Goal: Check status: Check status

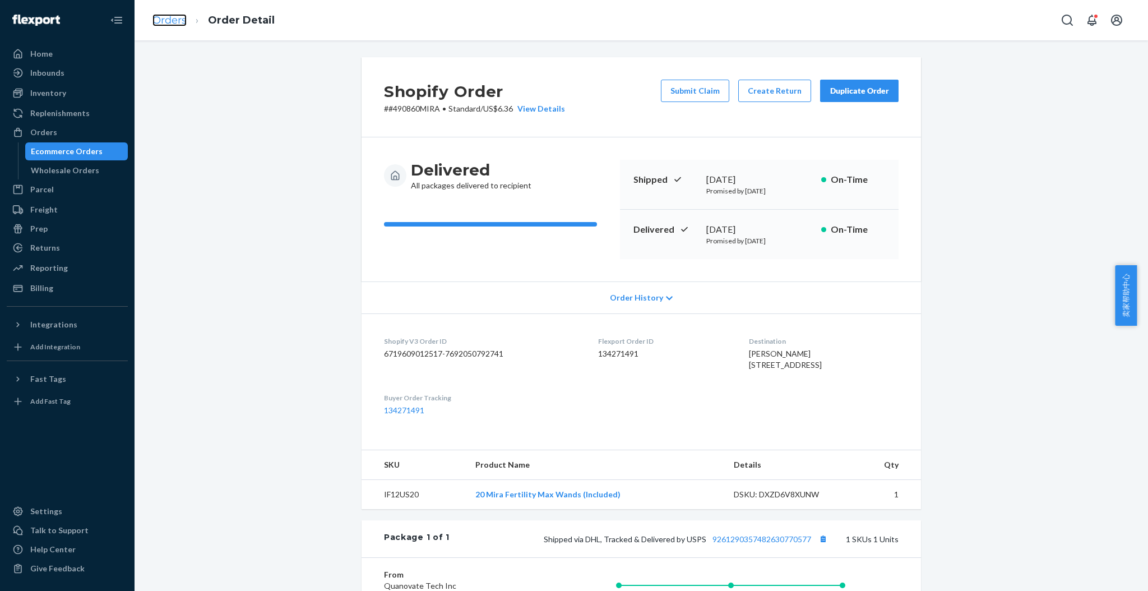
click at [166, 18] on link "Orders" at bounding box center [169, 20] width 34 height 12
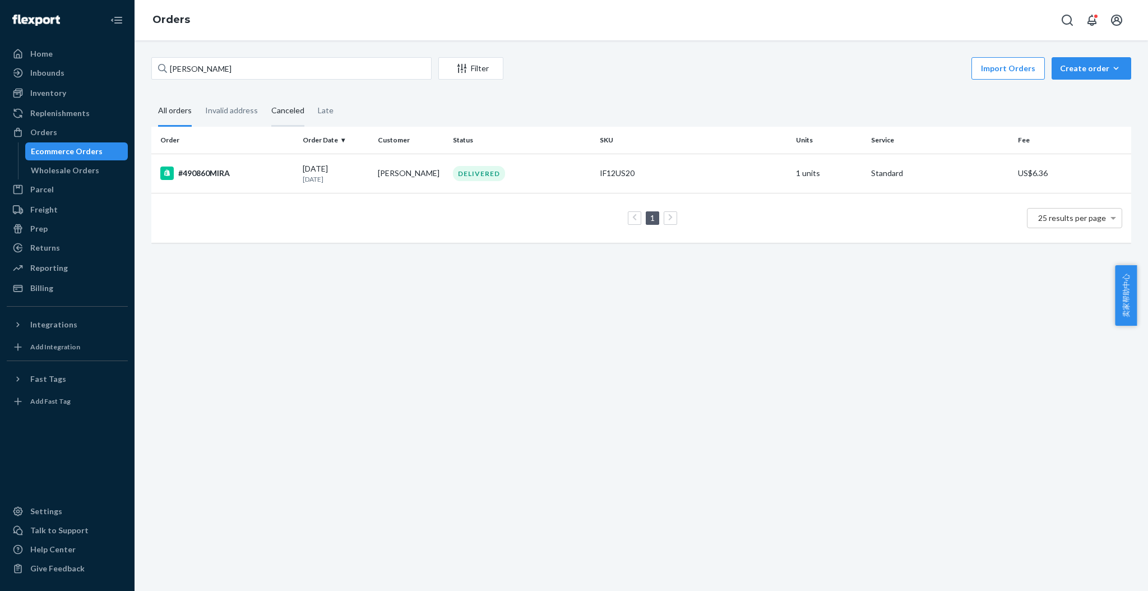
click at [280, 113] on div "Canceled" at bounding box center [287, 111] width 33 height 31
click at [264, 96] on input "Canceled" at bounding box center [264, 96] width 0 height 0
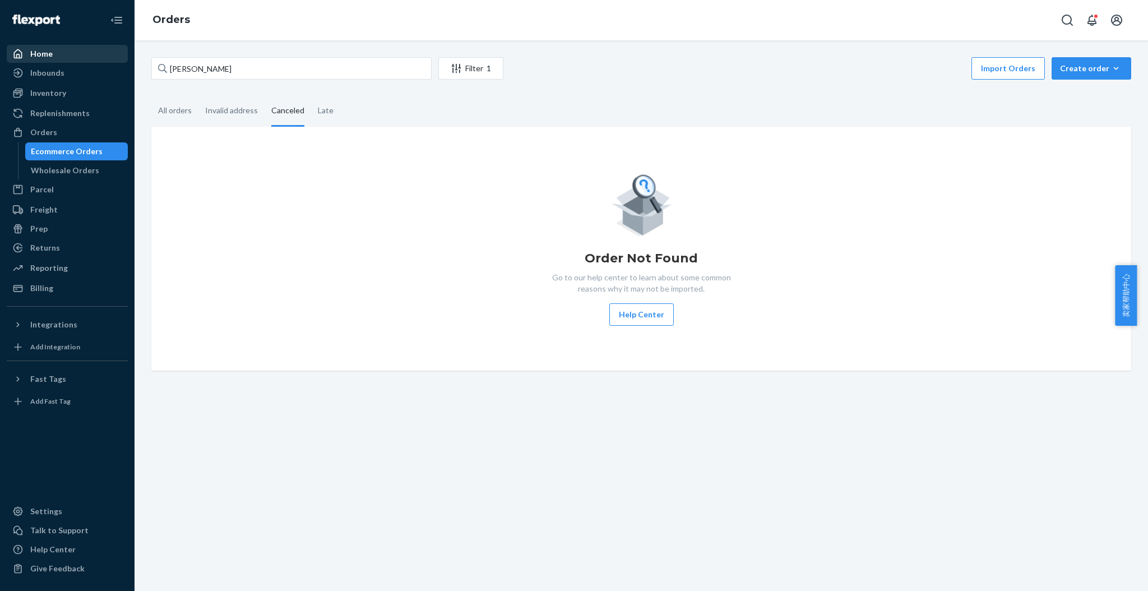
click at [56, 54] on div "Home" at bounding box center [67, 54] width 119 height 16
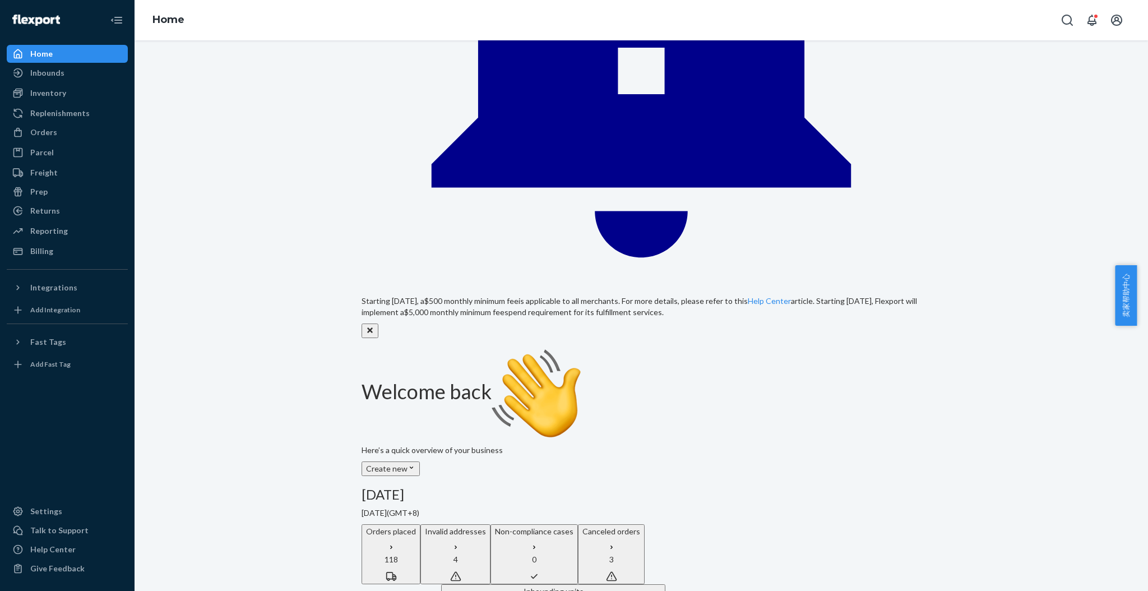
scroll to position [373, 0]
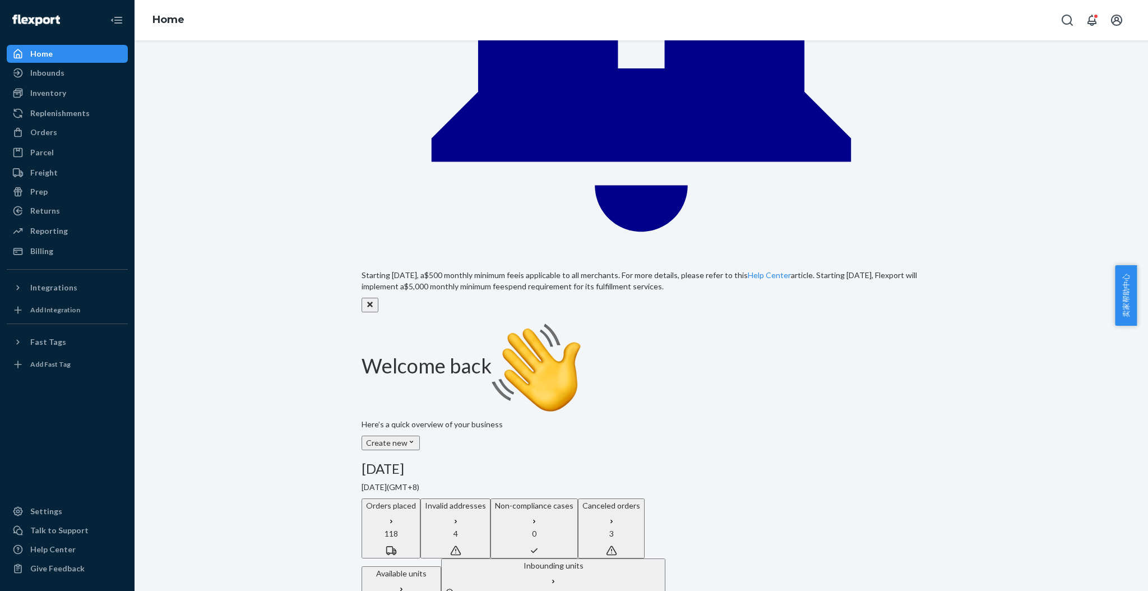
click at [57, 77] on div "Inbounds" at bounding box center [47, 72] width 34 height 11
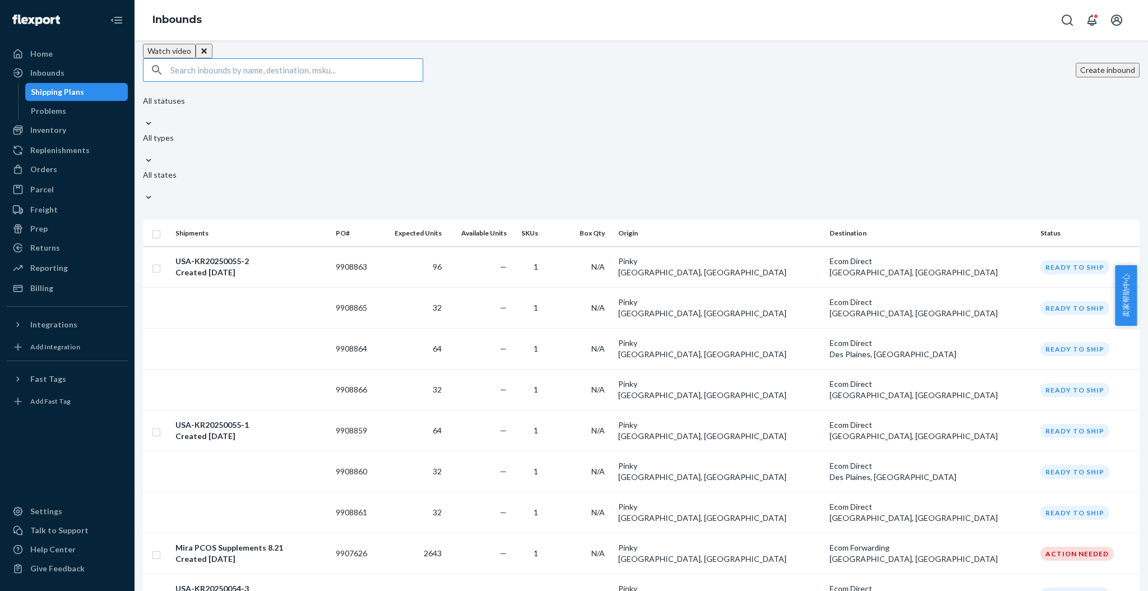
scroll to position [769, 0]
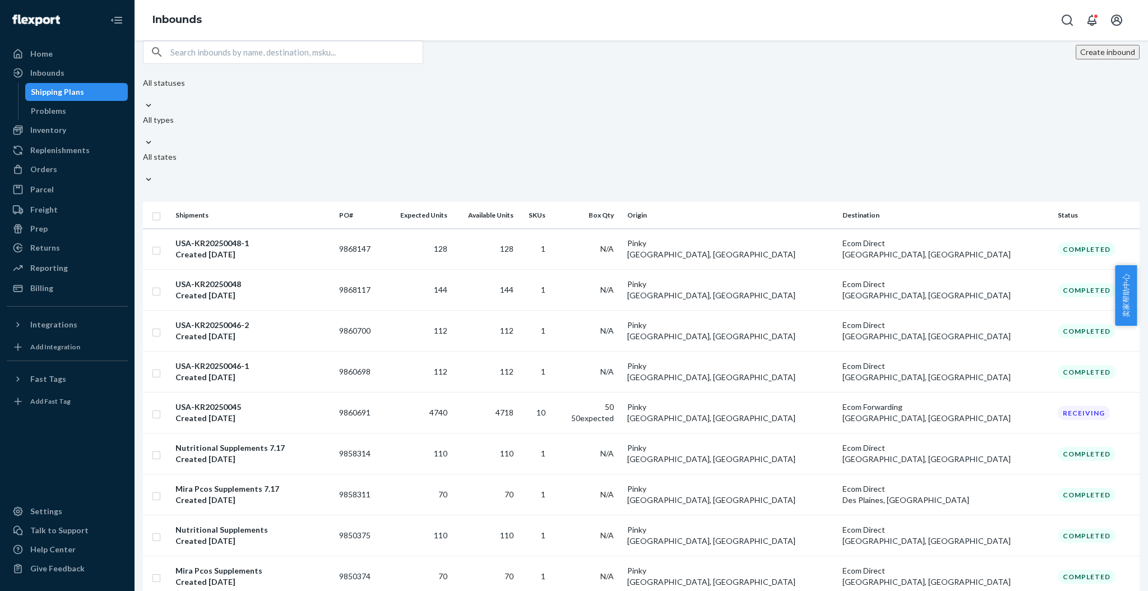
scroll to position [773, 0]
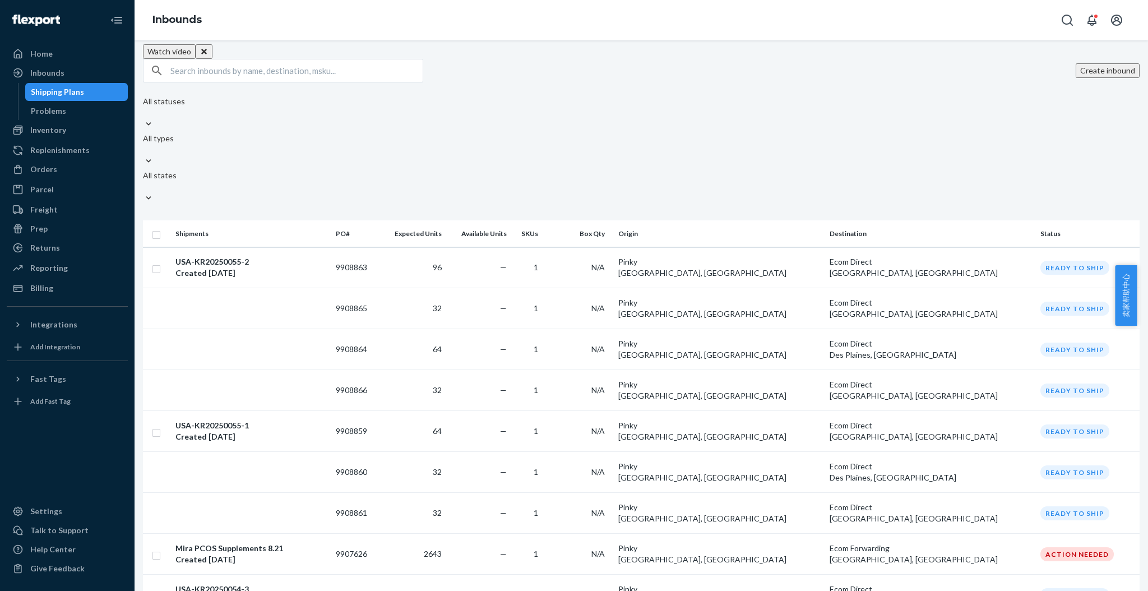
scroll to position [769, 0]
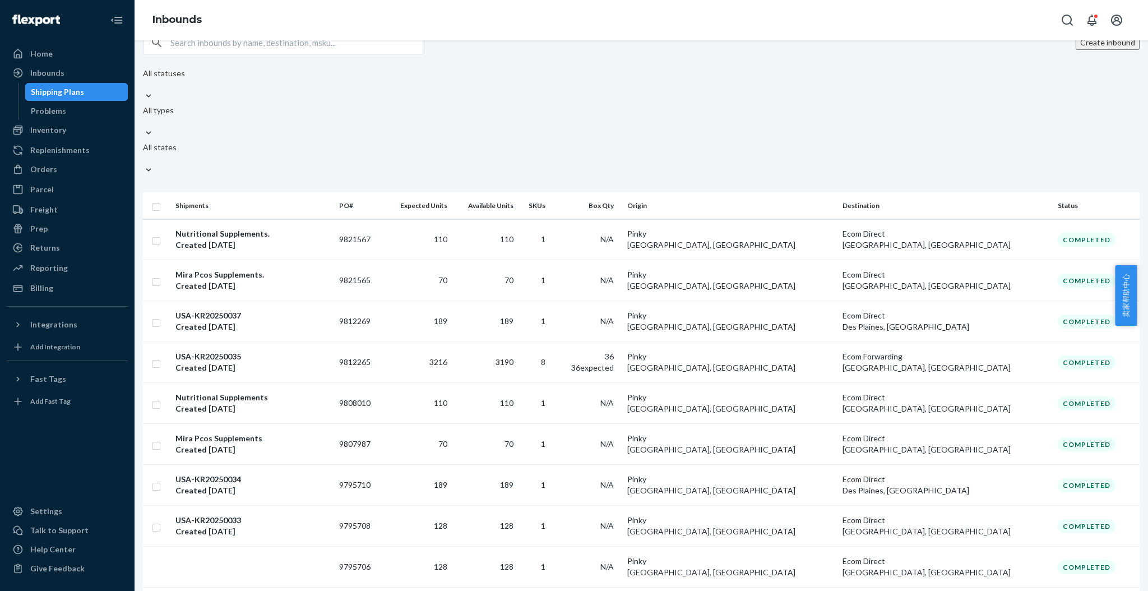
scroll to position [326, 0]
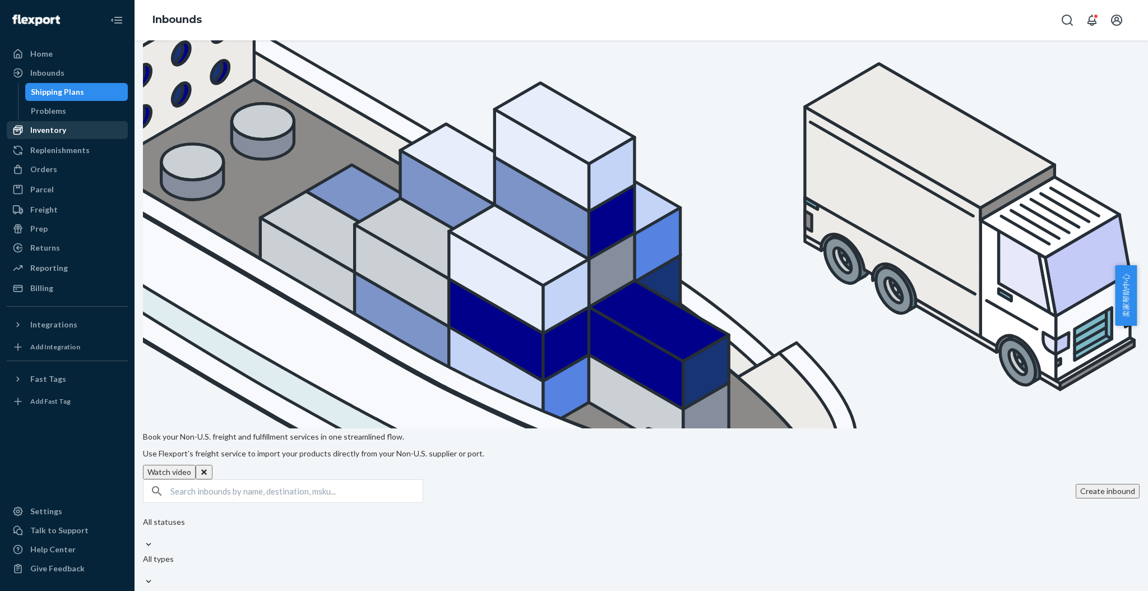
click at [50, 133] on div "Inventory" at bounding box center [48, 129] width 36 height 11
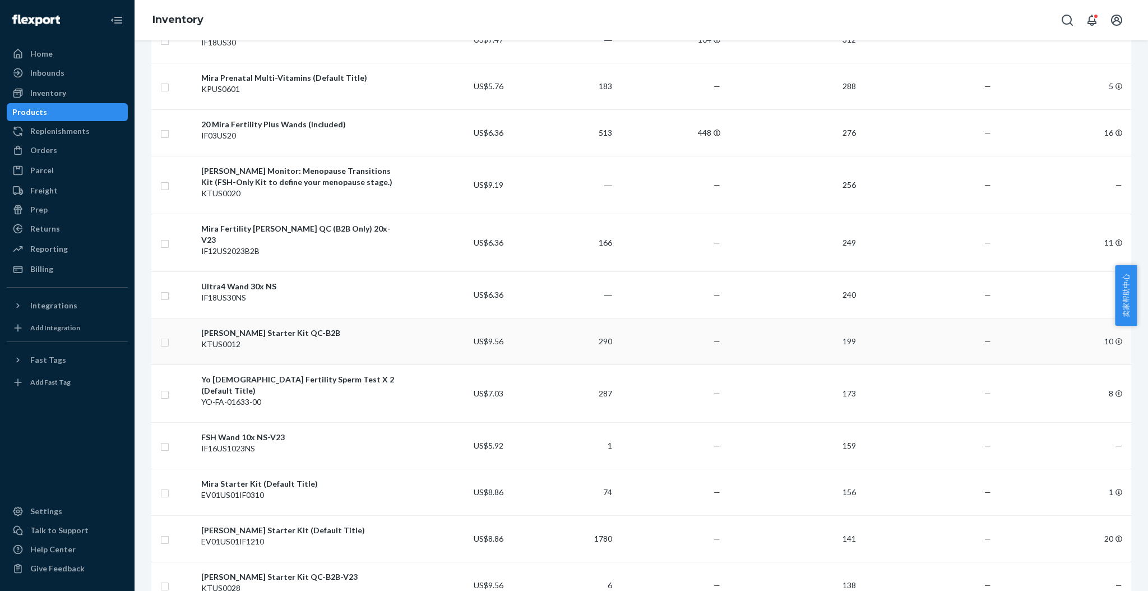
scroll to position [971, 0]
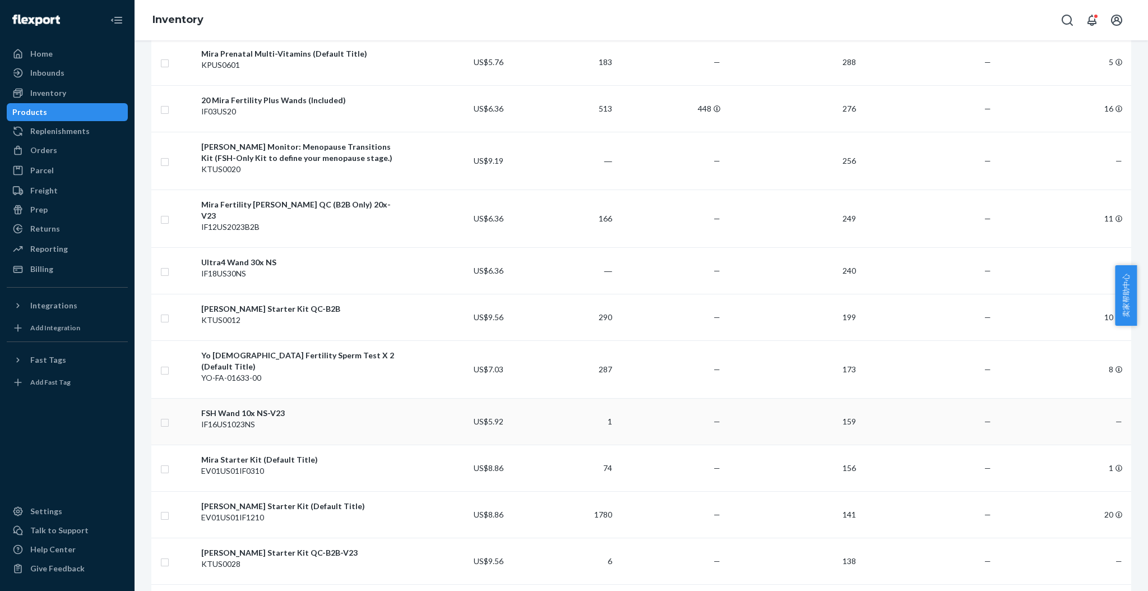
click at [258, 407] on div "FSH Wand 10x NS-V23" at bounding box center [298, 412] width 194 height 11
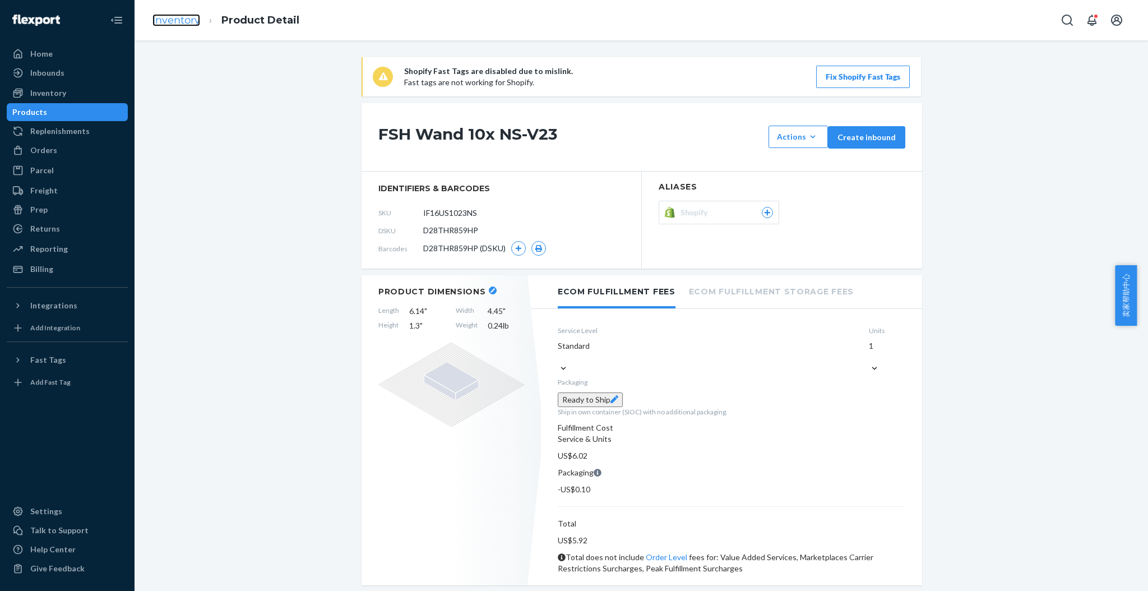
click at [168, 16] on link "Inventory" at bounding box center [176, 20] width 48 height 12
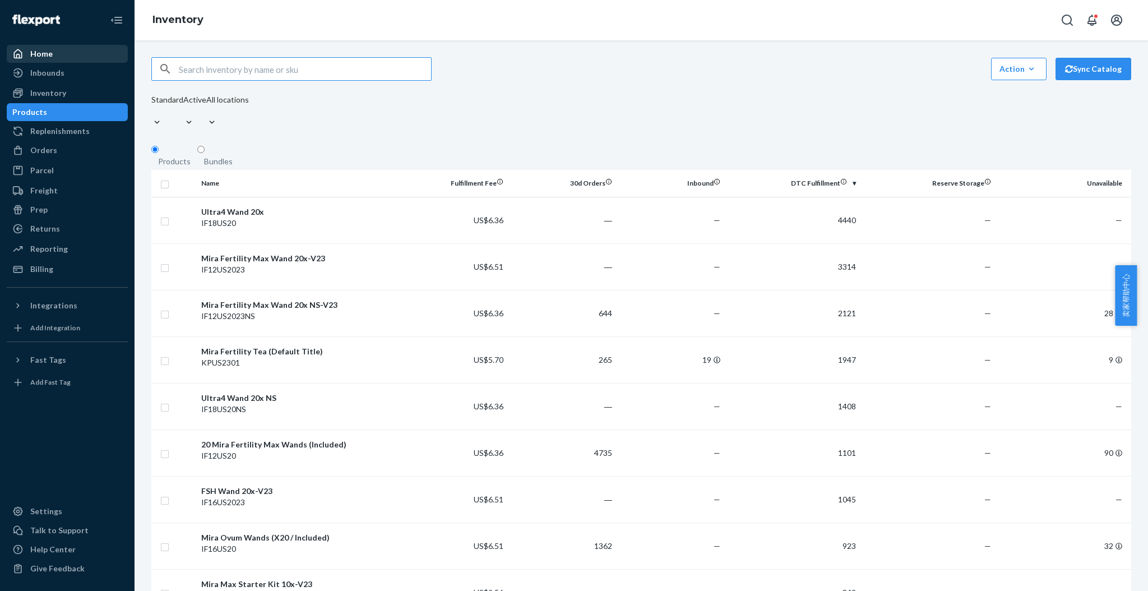
click at [52, 52] on div "Home" at bounding box center [67, 54] width 119 height 16
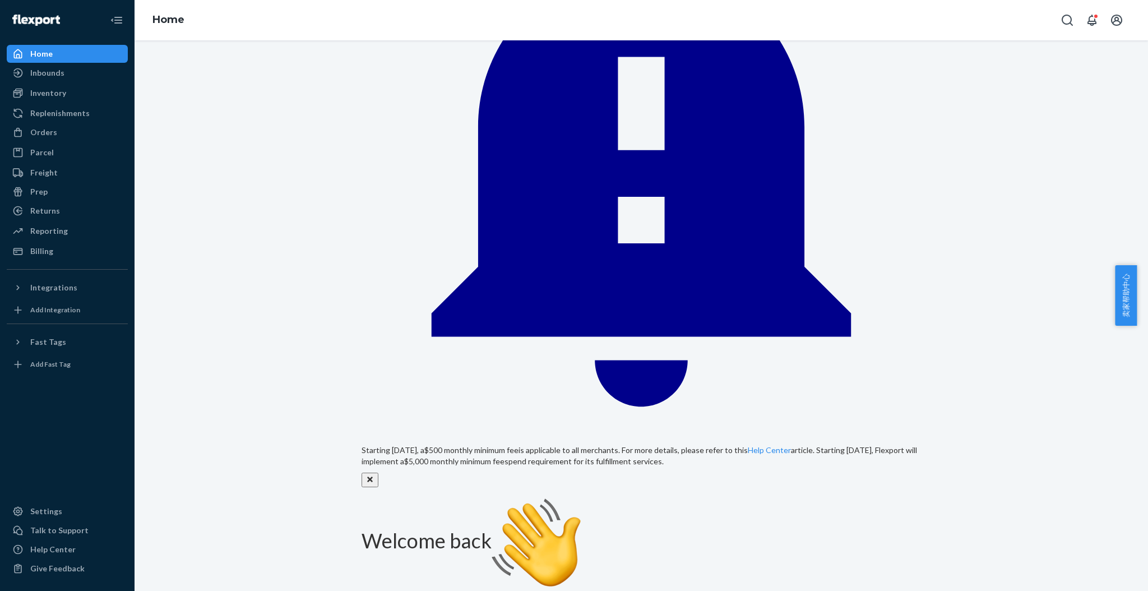
scroll to position [149, 0]
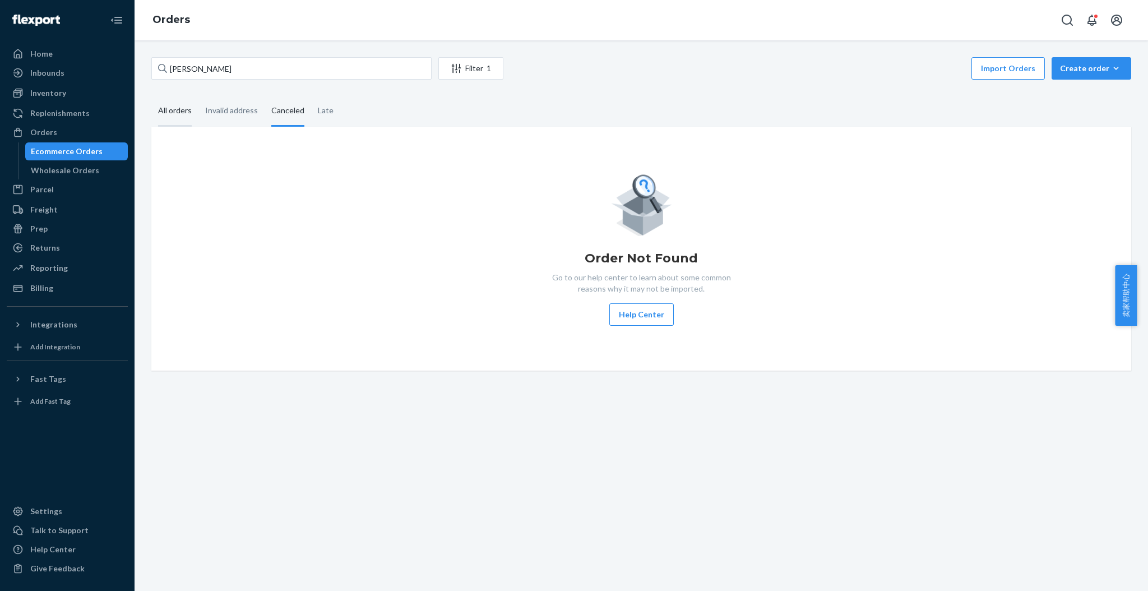
click at [164, 103] on div "All orders" at bounding box center [175, 111] width 34 height 31
click at [151, 96] on input "All orders" at bounding box center [151, 96] width 0 height 0
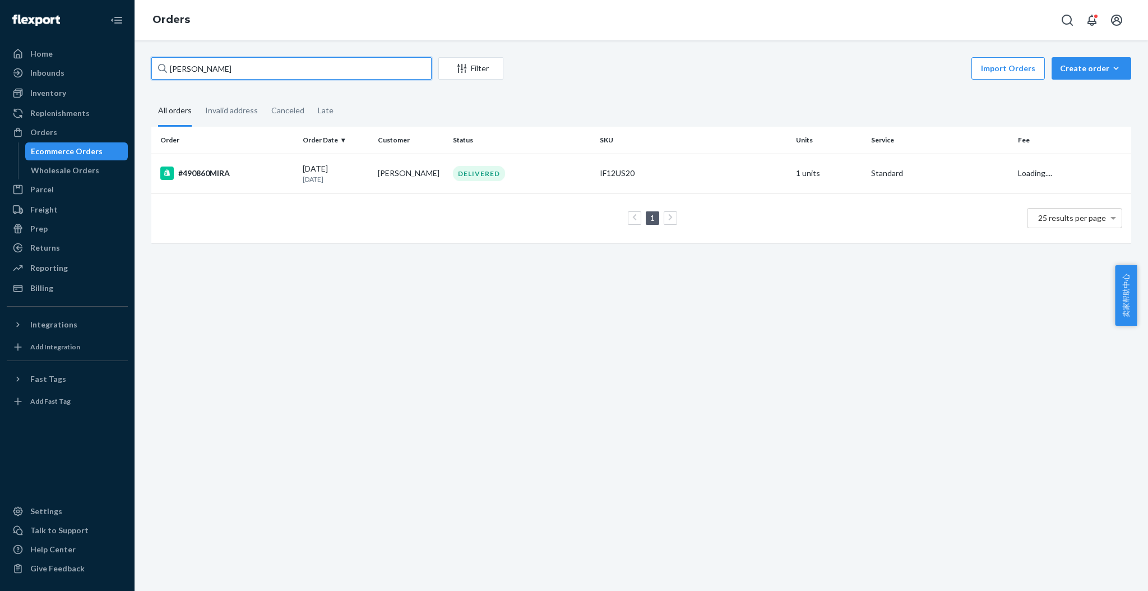
click at [227, 63] on input "TED MOHR" at bounding box center [291, 68] width 280 height 22
type input "T"
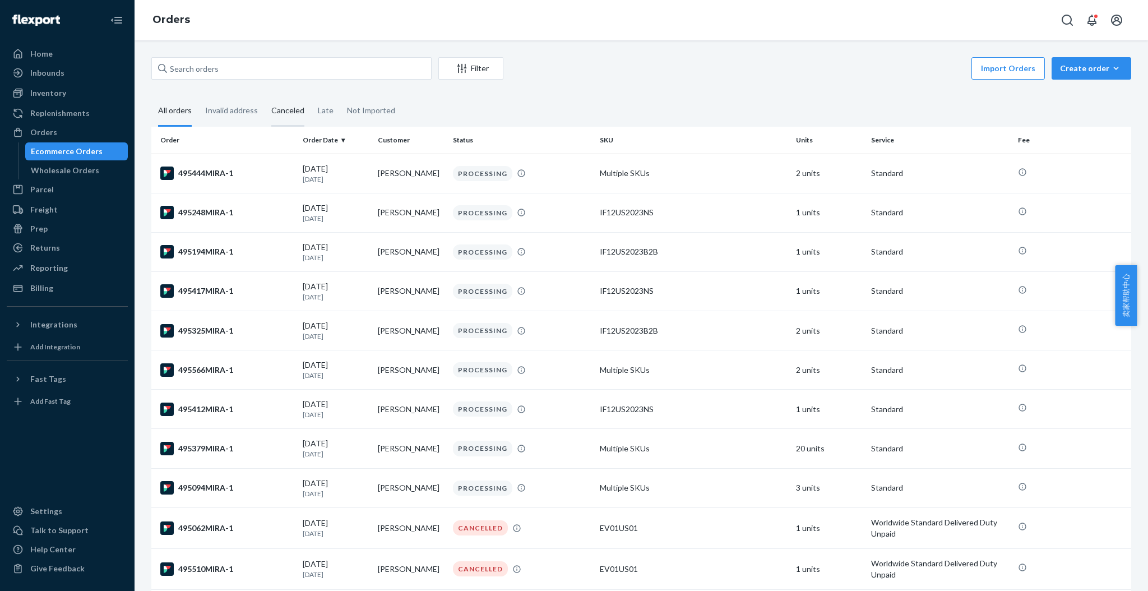
click at [274, 106] on div "Canceled" at bounding box center [287, 111] width 33 height 31
click at [264, 96] on input "Canceled" at bounding box center [264, 96] width 0 height 0
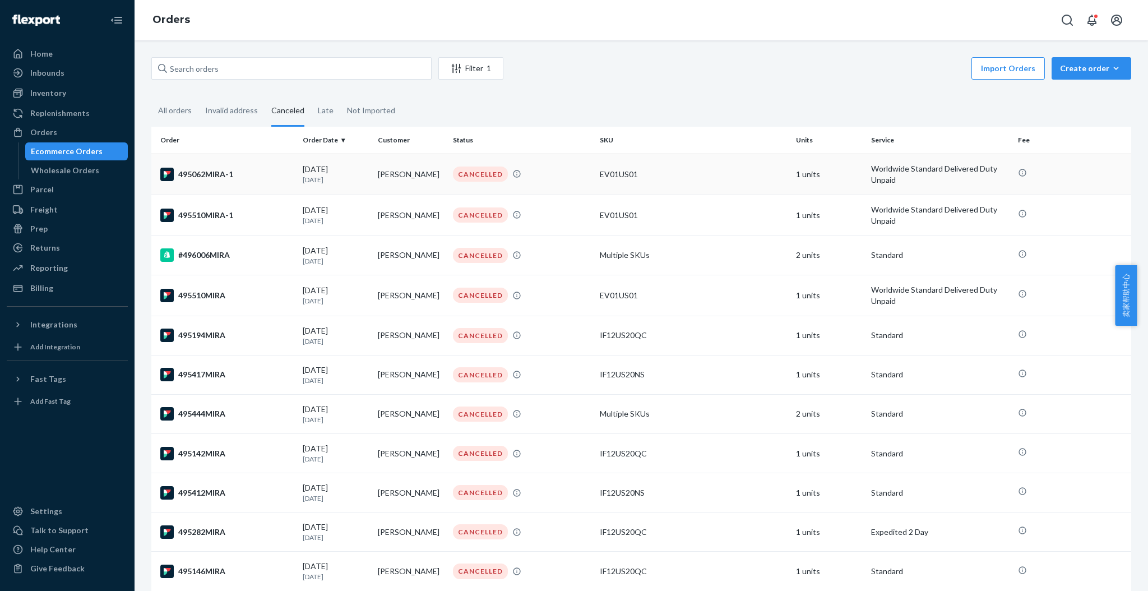
click at [264, 173] on div "495062MIRA-1" at bounding box center [226, 174] width 133 height 13
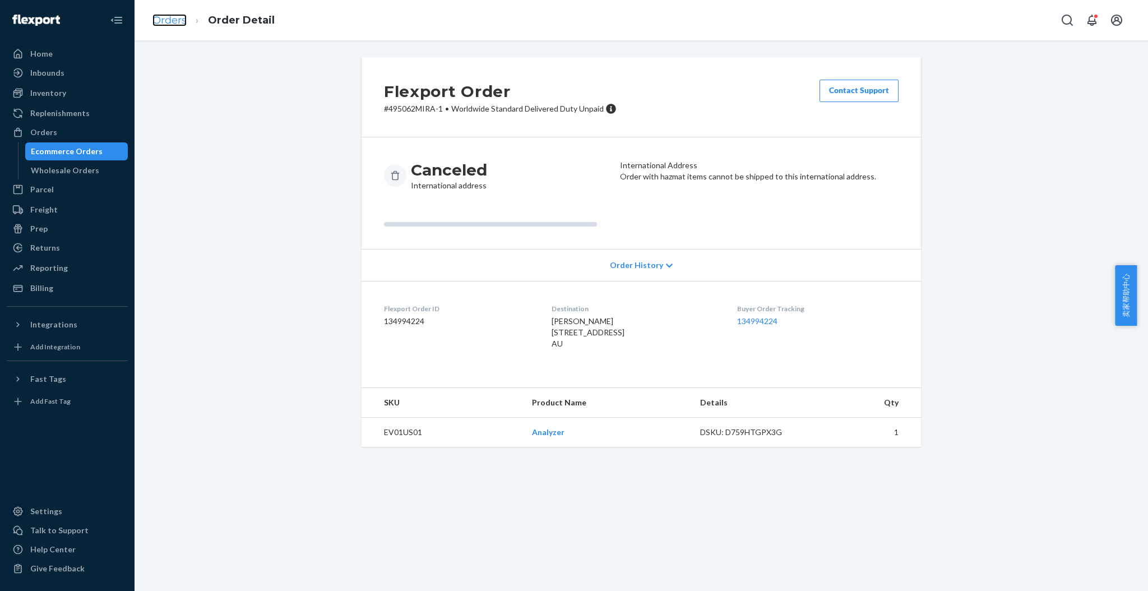
click at [174, 21] on link "Orders" at bounding box center [169, 20] width 34 height 12
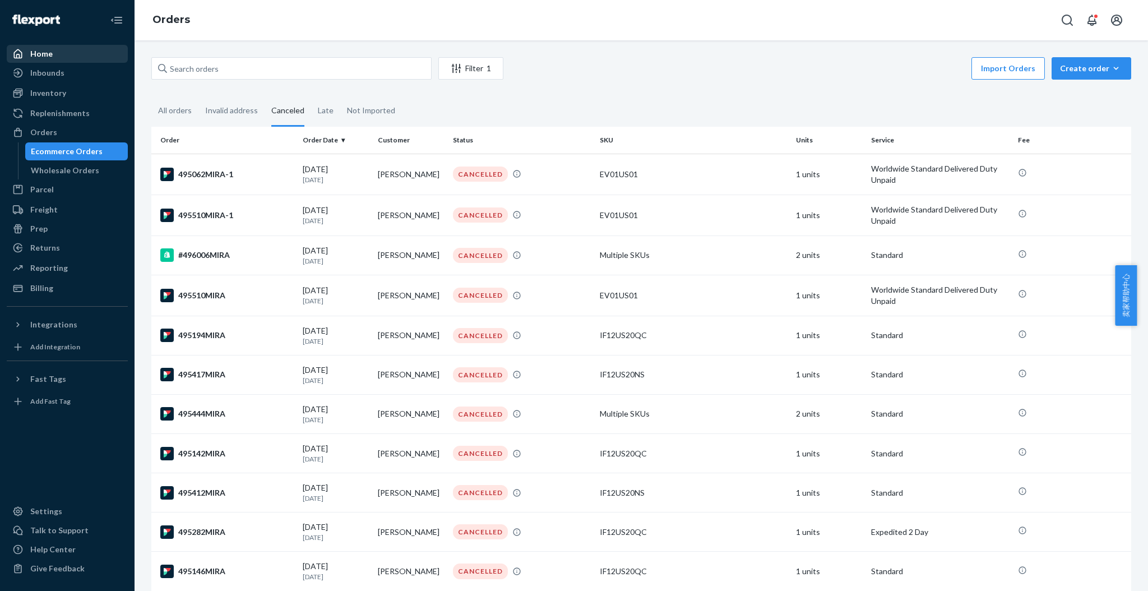
click at [53, 54] on div "Home" at bounding box center [67, 54] width 119 height 16
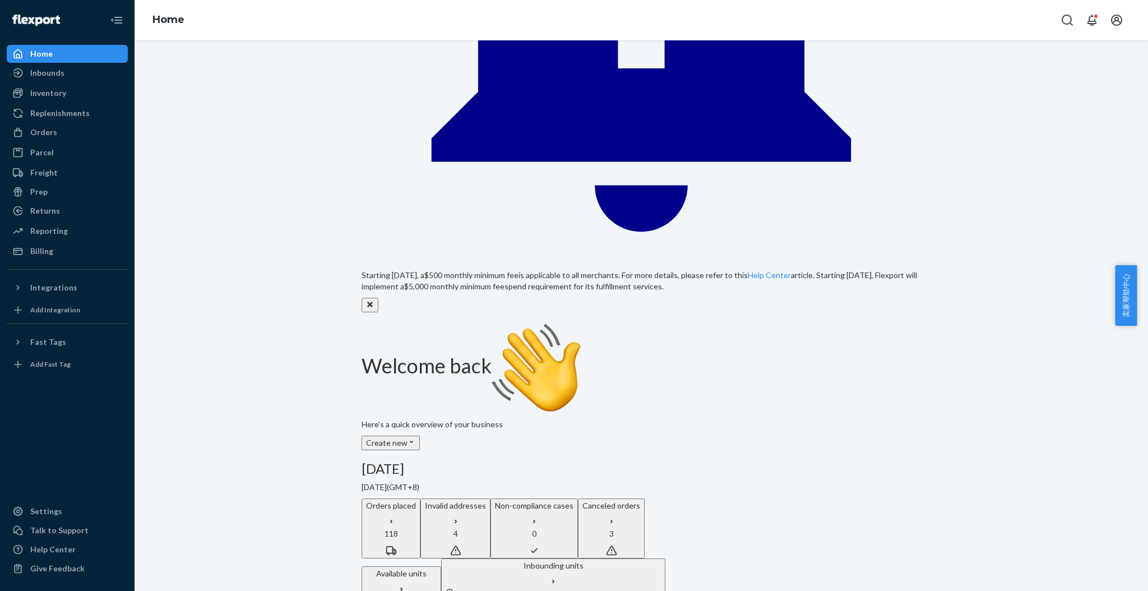
scroll to position [448, 0]
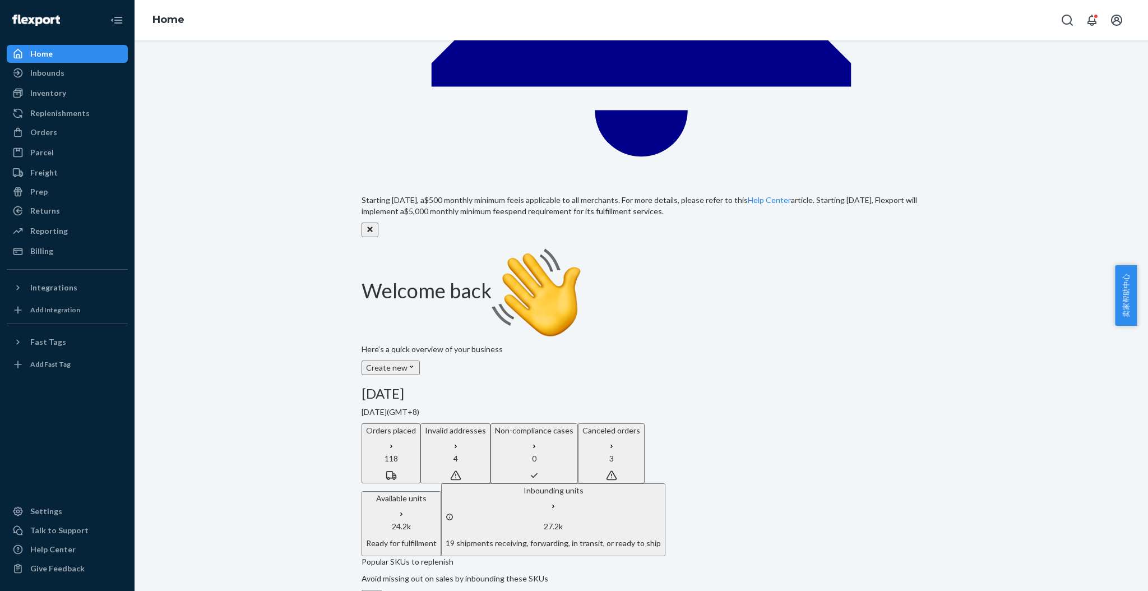
click at [55, 98] on div "Inventory" at bounding box center [48, 92] width 36 height 11
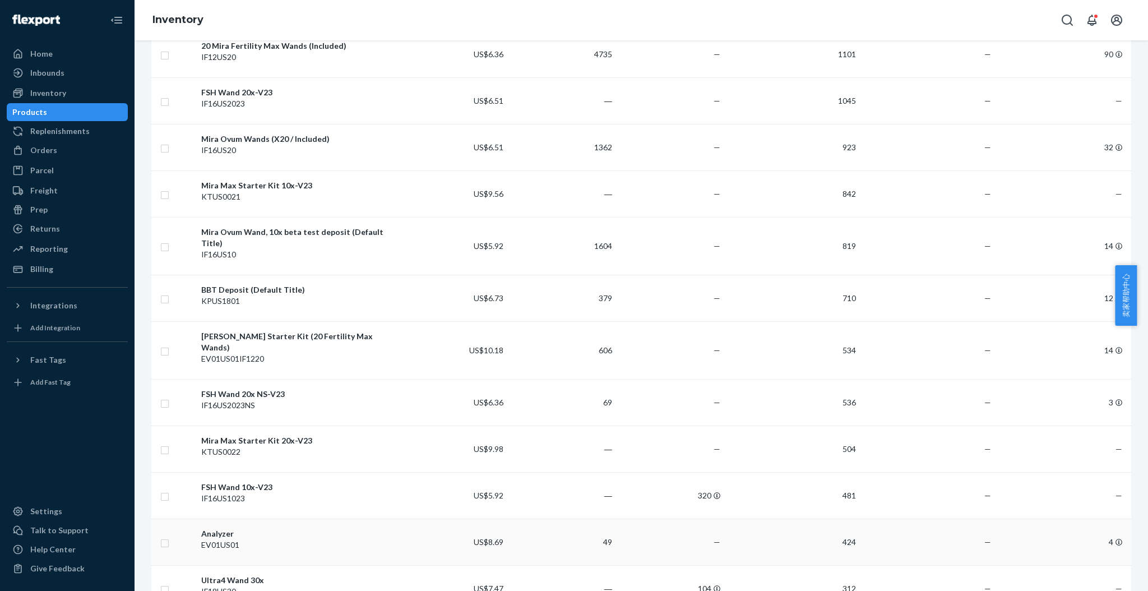
scroll to position [448, 0]
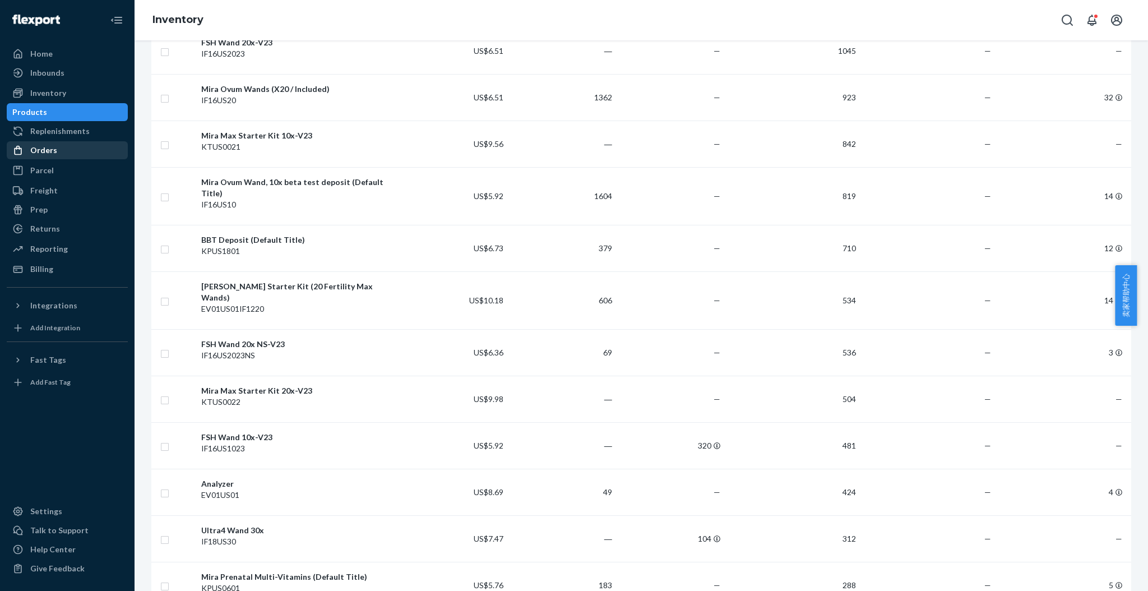
click at [44, 151] on div "Orders" at bounding box center [43, 150] width 27 height 11
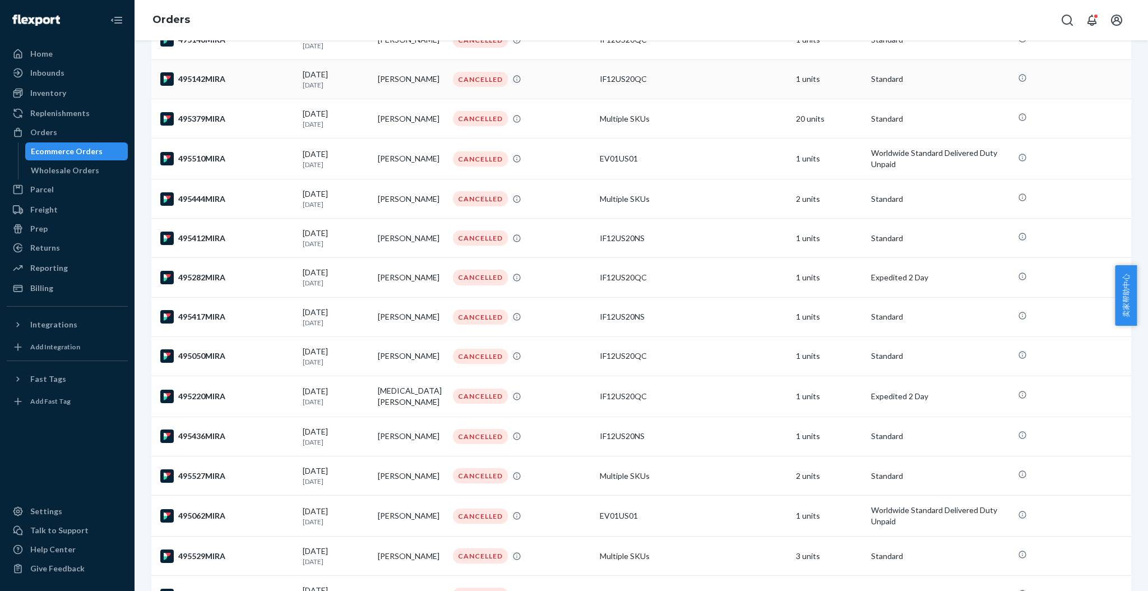
scroll to position [299, 0]
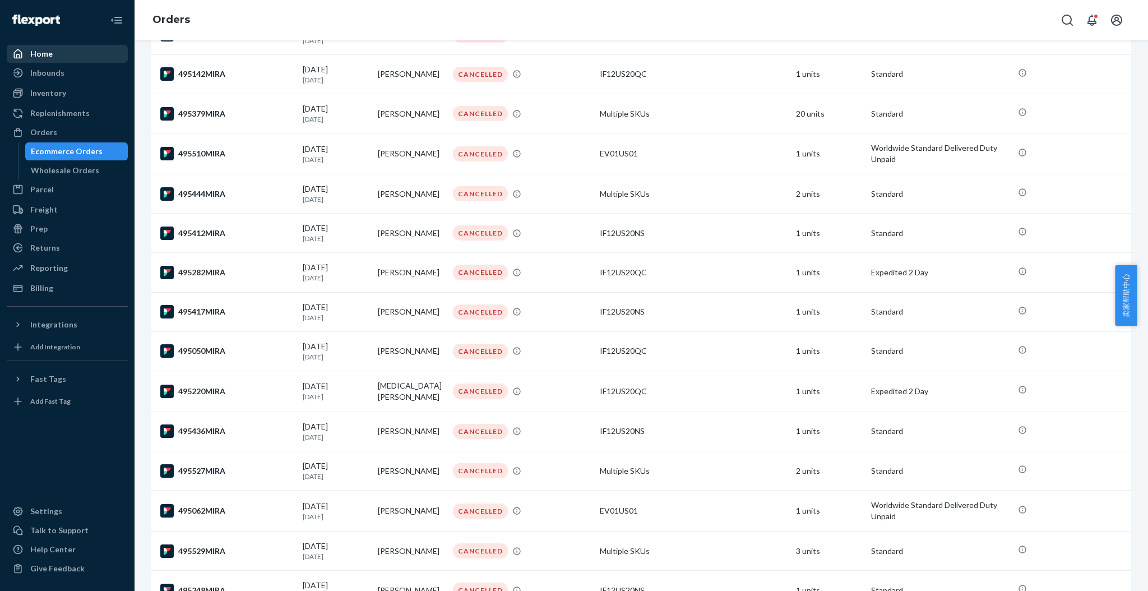
click at [64, 50] on div "Home" at bounding box center [67, 54] width 119 height 16
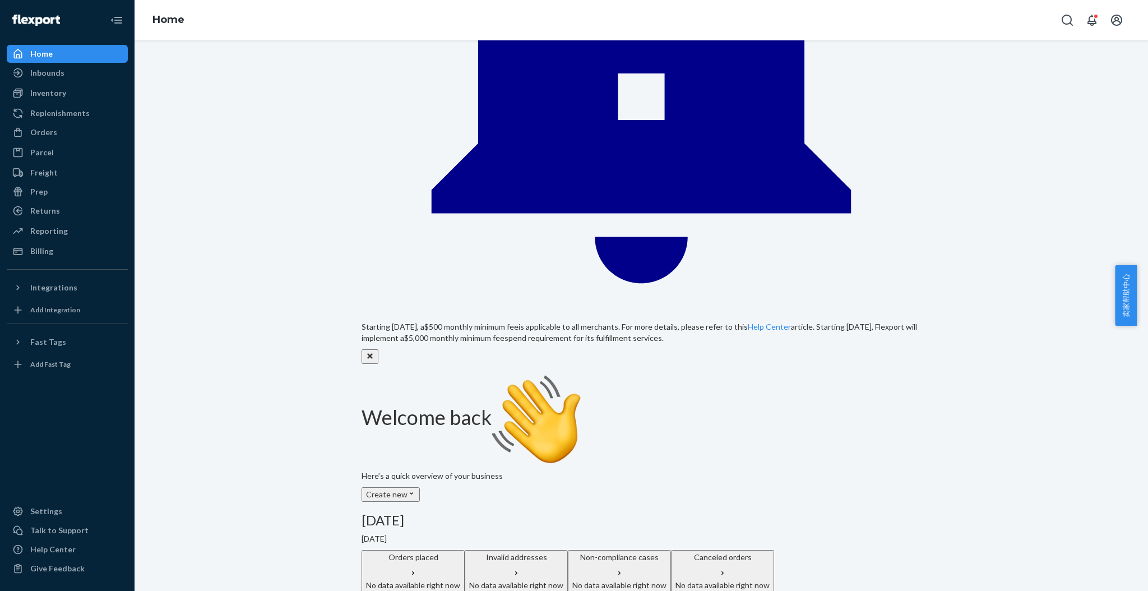
scroll to position [224, 0]
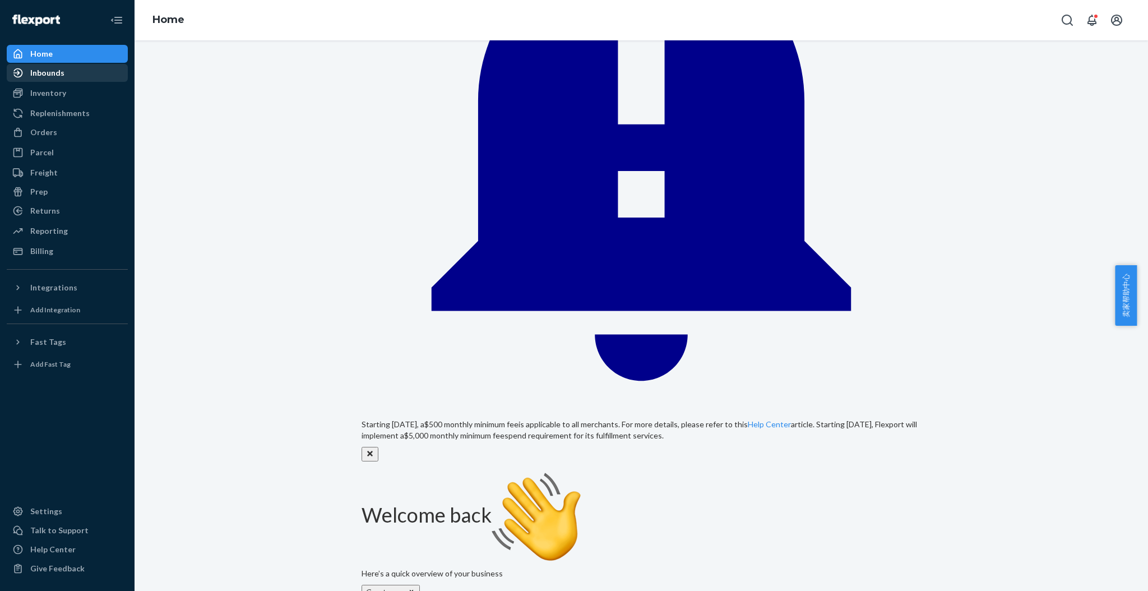
click at [50, 70] on div "Inbounds" at bounding box center [47, 72] width 34 height 11
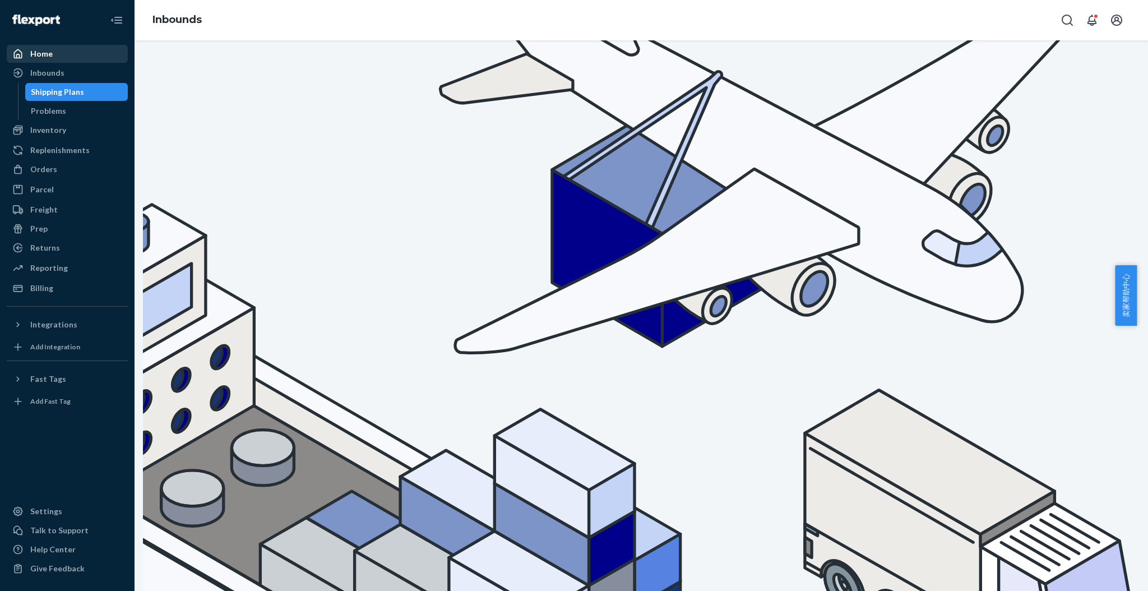
click at [40, 51] on div "Home" at bounding box center [41, 53] width 22 height 11
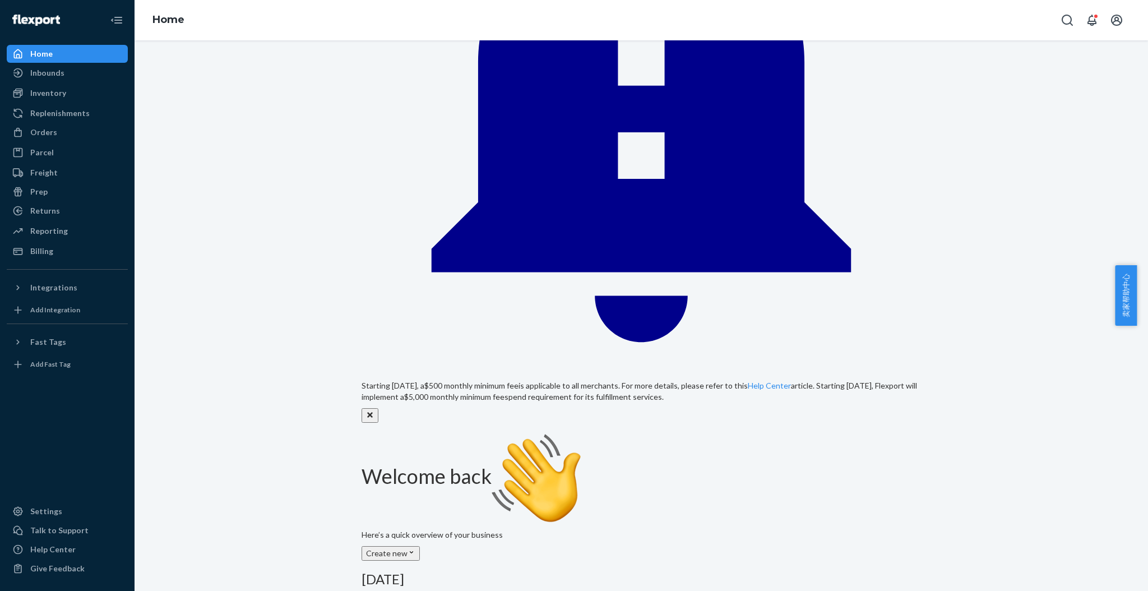
scroll to position [299, 0]
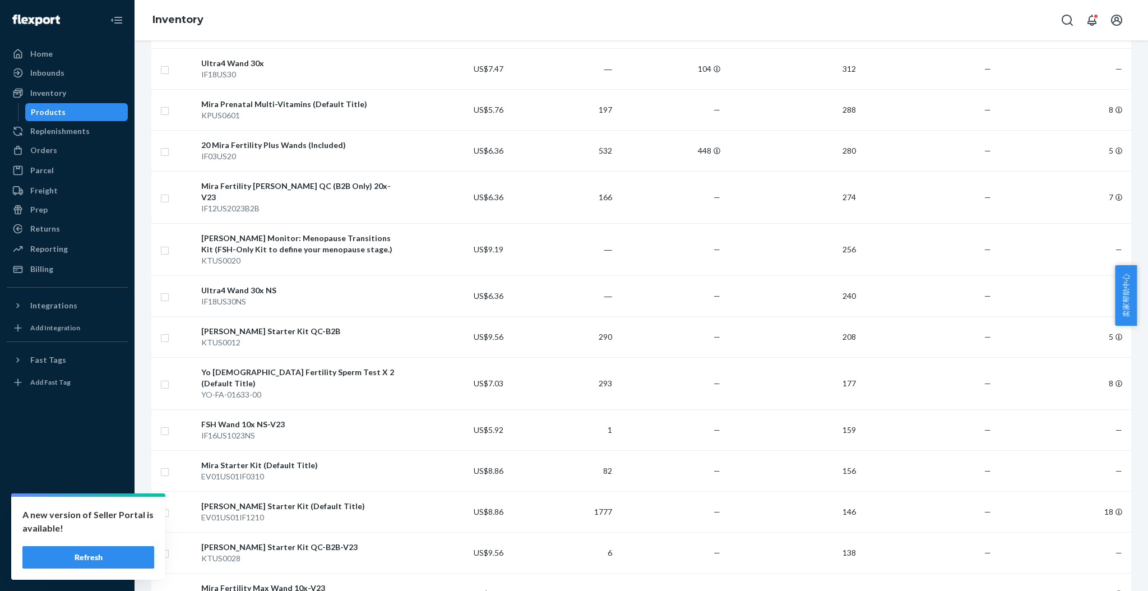
click at [110, 555] on button "Refresh" at bounding box center [88, 557] width 132 height 22
